Goal: Navigation & Orientation: Find specific page/section

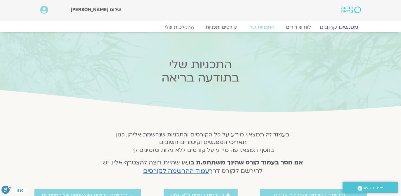
click at [346, 25] on link "מפגשים קרובים" at bounding box center [339, 27] width 53 height 7
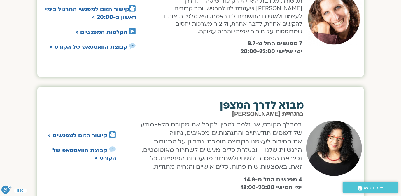
scroll to position [283, 0]
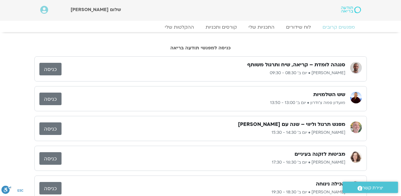
click at [50, 98] on link "כניסה" at bounding box center [50, 99] width 22 height 13
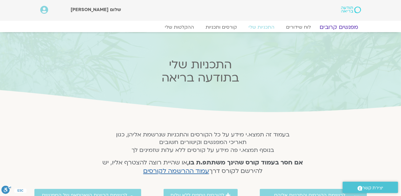
click at [342, 26] on link "מפגשים קרובים" at bounding box center [339, 27] width 53 height 7
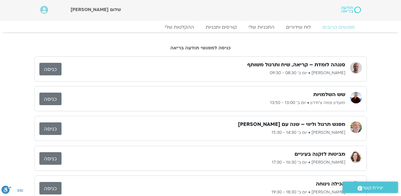
click at [45, 66] on link "כניסה" at bounding box center [50, 69] width 22 height 13
